Goal: Task Accomplishment & Management: Manage account settings

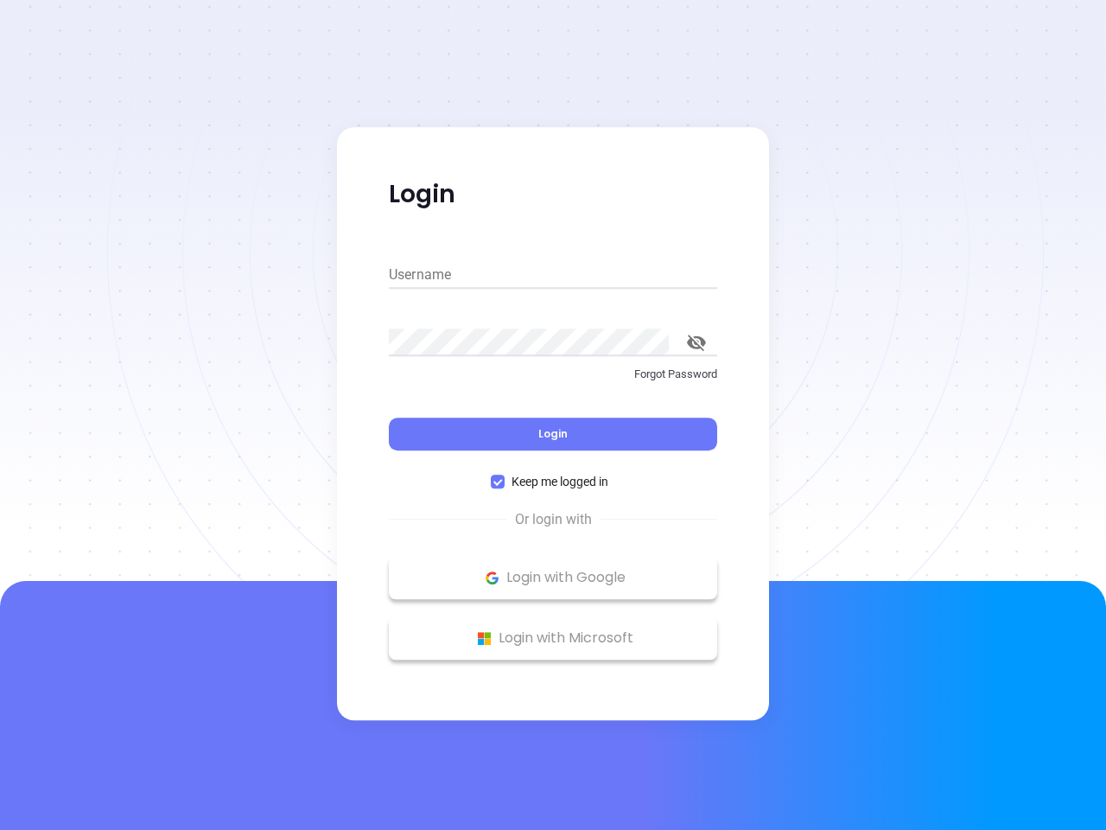
click at [553, 415] on div "Login" at bounding box center [553, 424] width 328 height 54
click at [553, 275] on input "Username" at bounding box center [553, 275] width 328 height 28
click at [697, 342] on icon "toggle password visibility" at bounding box center [696, 343] width 19 height 16
click at [553, 434] on span "Login" at bounding box center [553, 433] width 29 height 15
click at [553, 481] on span "Keep me logged in" at bounding box center [560, 481] width 111 height 19
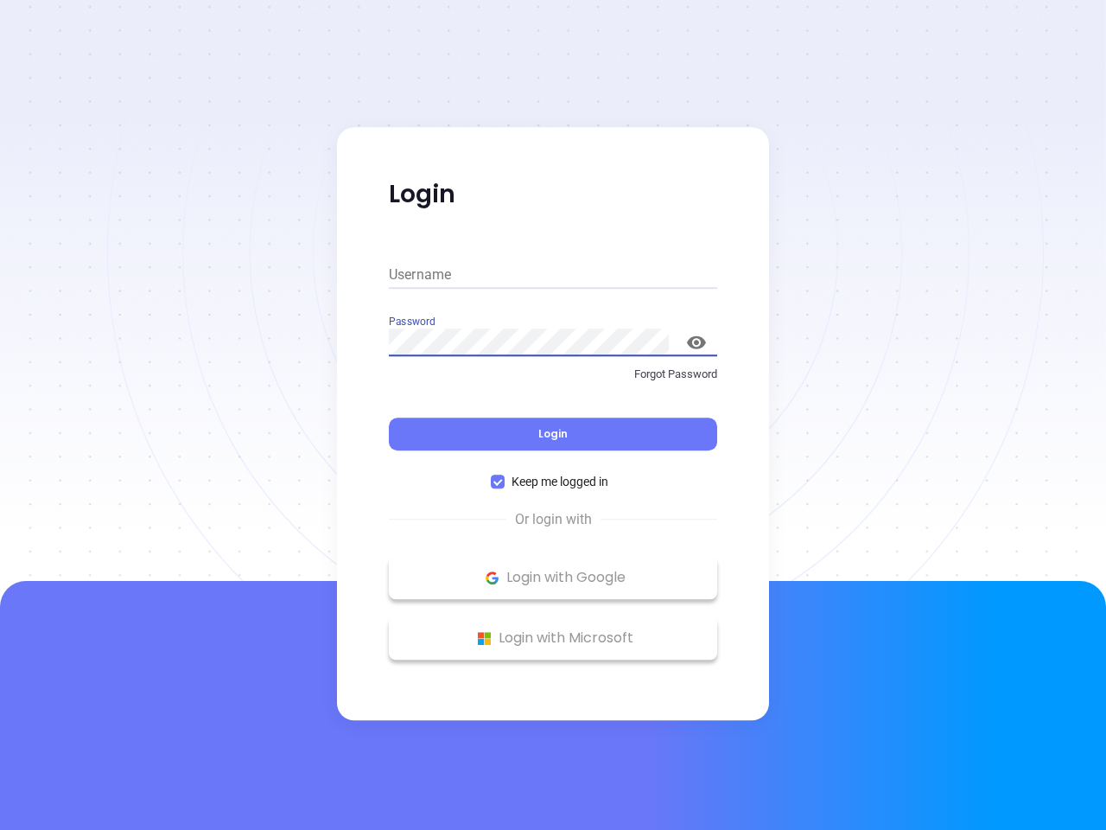
click at [505, 481] on input "Keep me logged in" at bounding box center [498, 482] width 14 height 14
checkbox input "false"
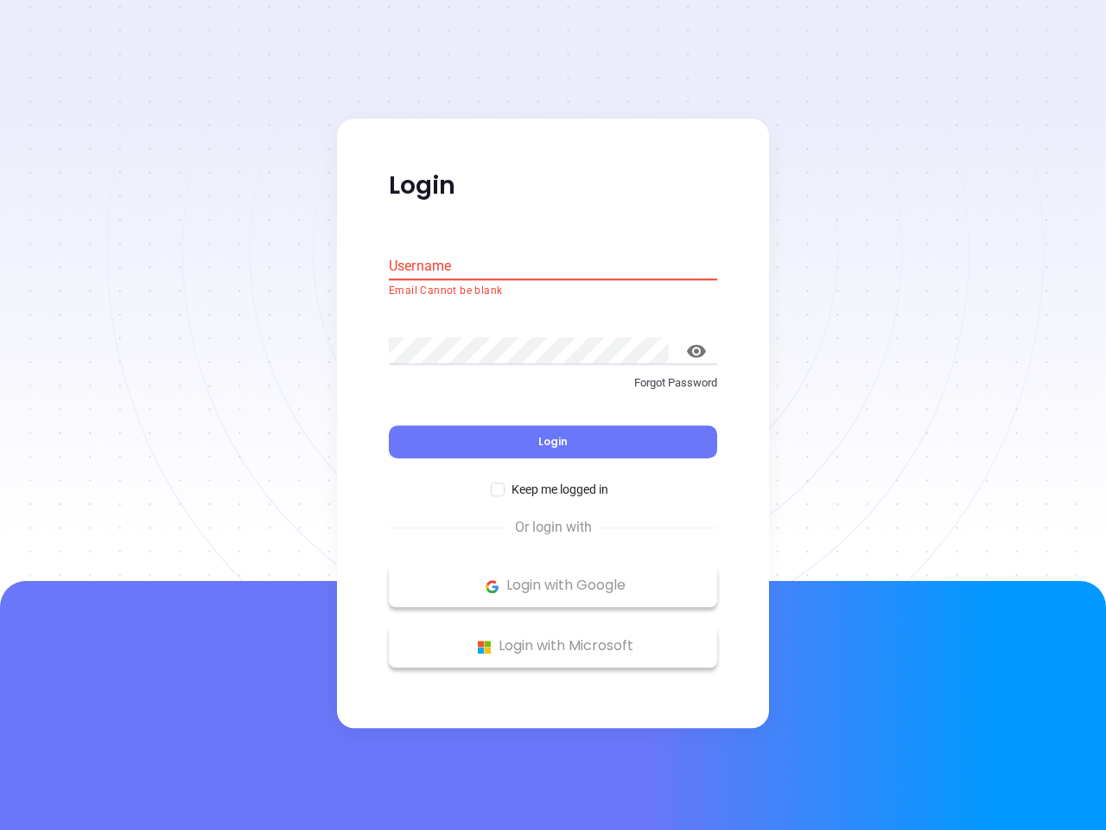
click at [553, 577] on p "Login with Google" at bounding box center [553, 586] width 311 height 26
click at [553, 638] on p "Login with Microsoft" at bounding box center [553, 647] width 311 height 26
